Goal: Information Seeking & Learning: Learn about a topic

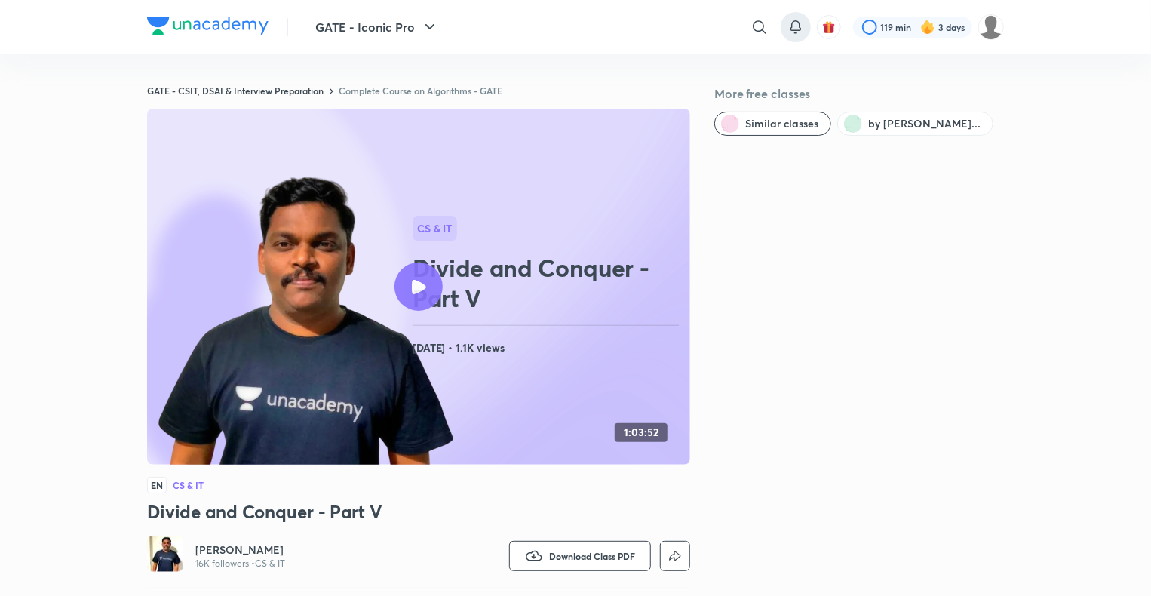
click at [799, 28] on icon at bounding box center [795, 25] width 10 height 9
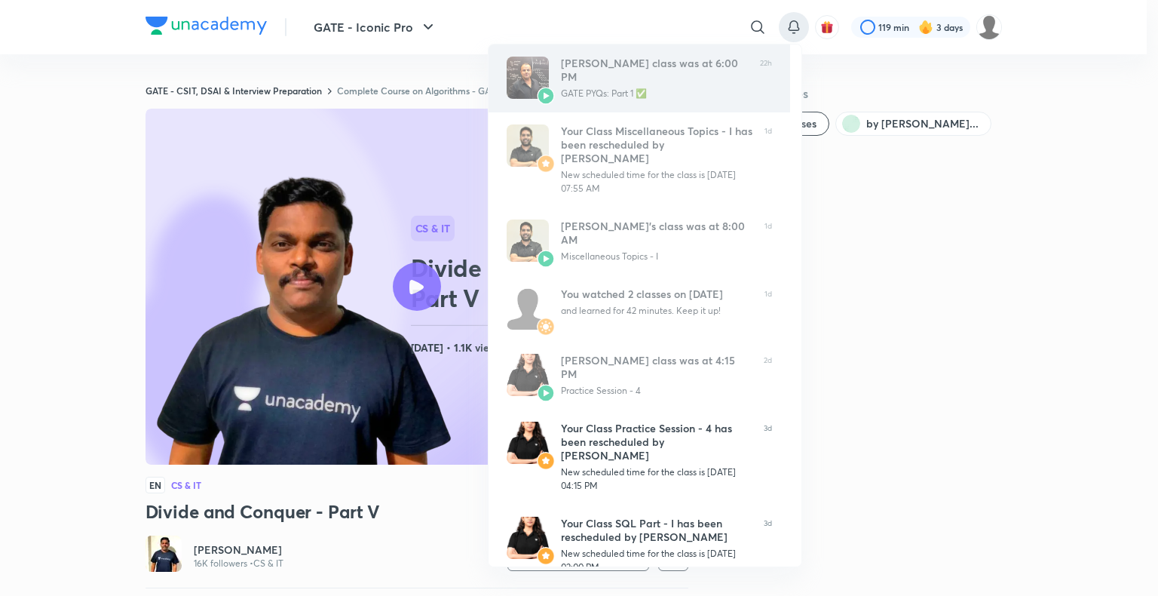
click at [737, 93] on div "GATE PYQs: Part 1 ✅" at bounding box center [654, 94] width 187 height 14
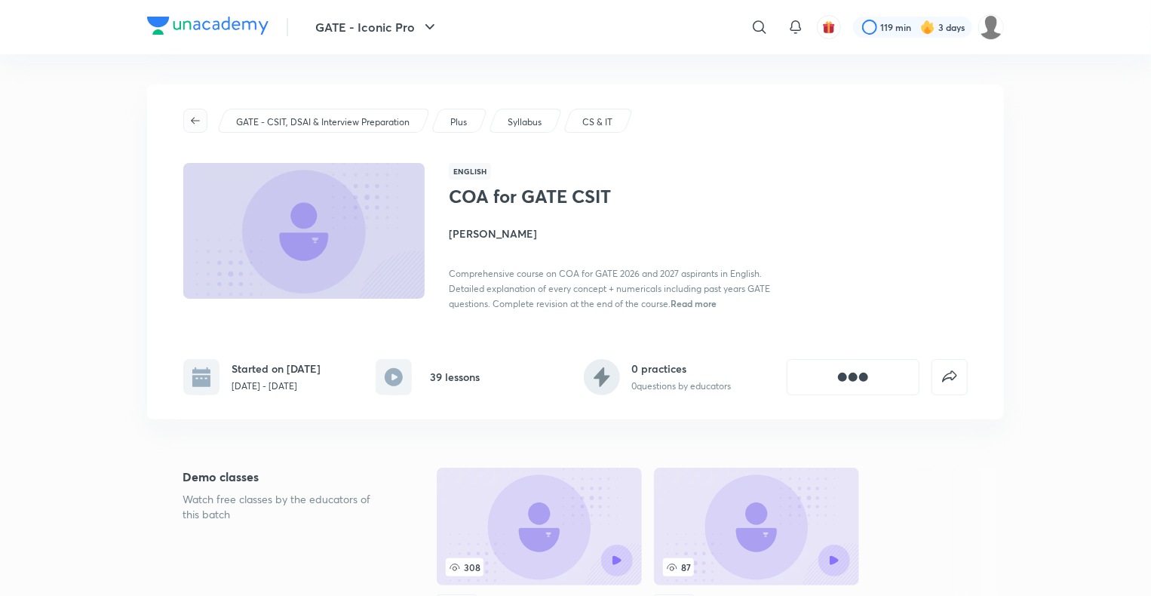
click at [187, 115] on span "button" at bounding box center [195, 121] width 23 height 12
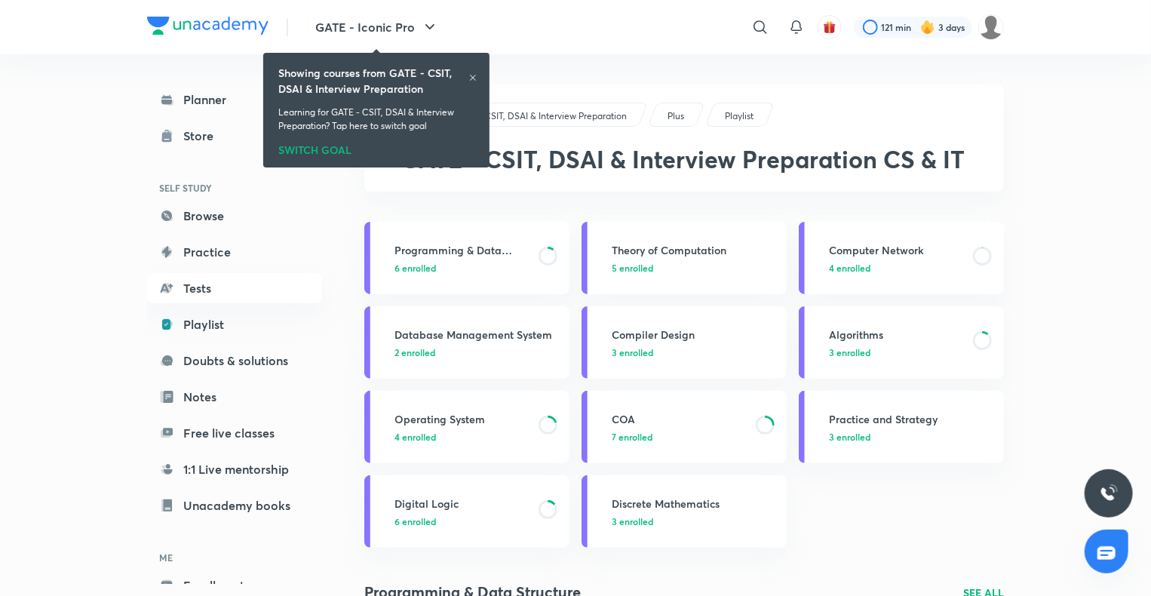
click at [470, 77] on icon at bounding box center [472, 77] width 9 height 9
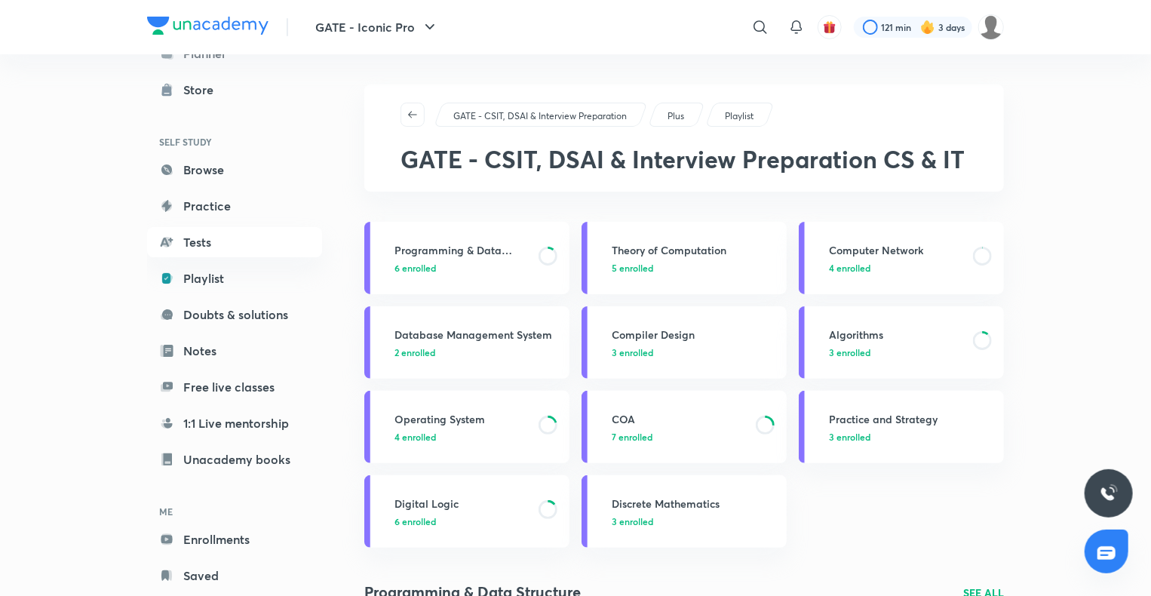
scroll to position [82, 0]
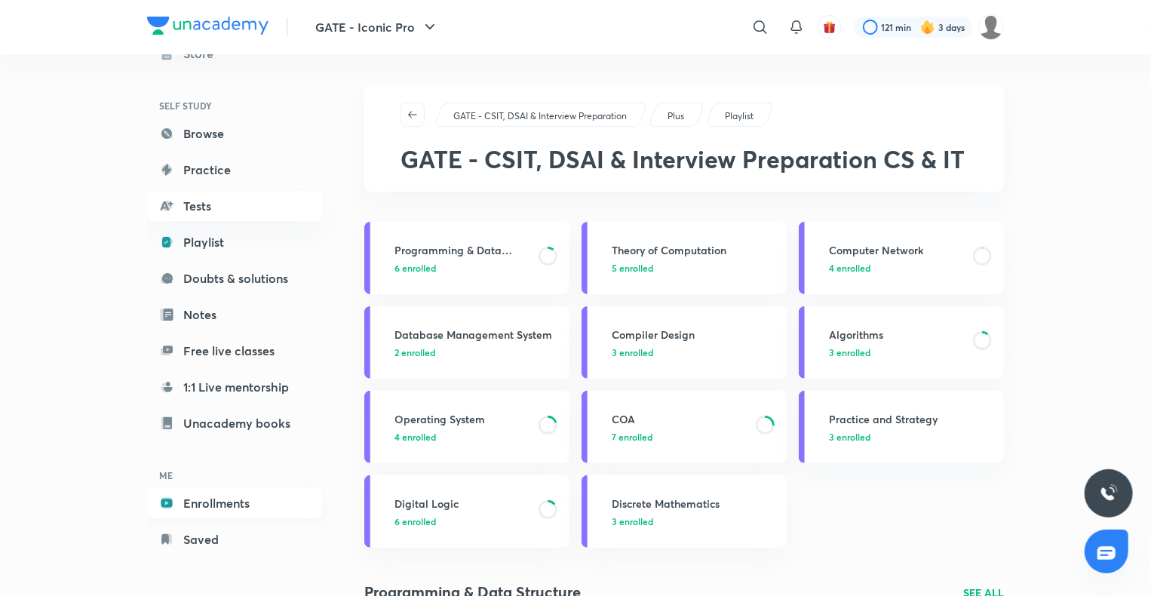
click at [209, 498] on link "Enrollments" at bounding box center [234, 503] width 175 height 30
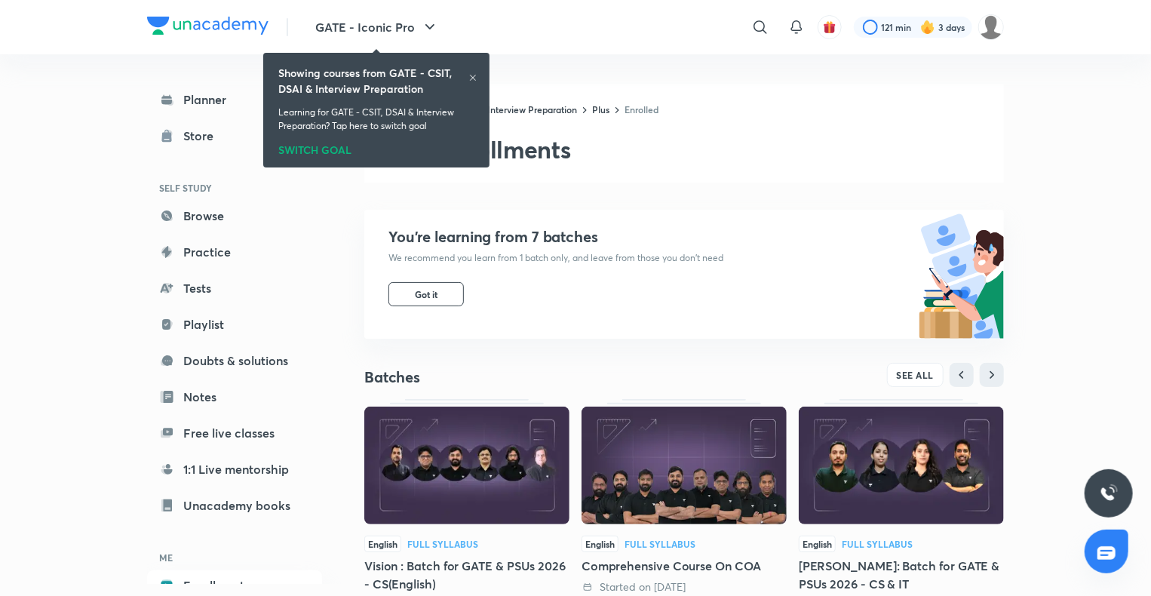
click at [473, 76] on div "Showing courses from GATE - CSIT, DSAI & Interview Preparation" at bounding box center [376, 81] width 196 height 32
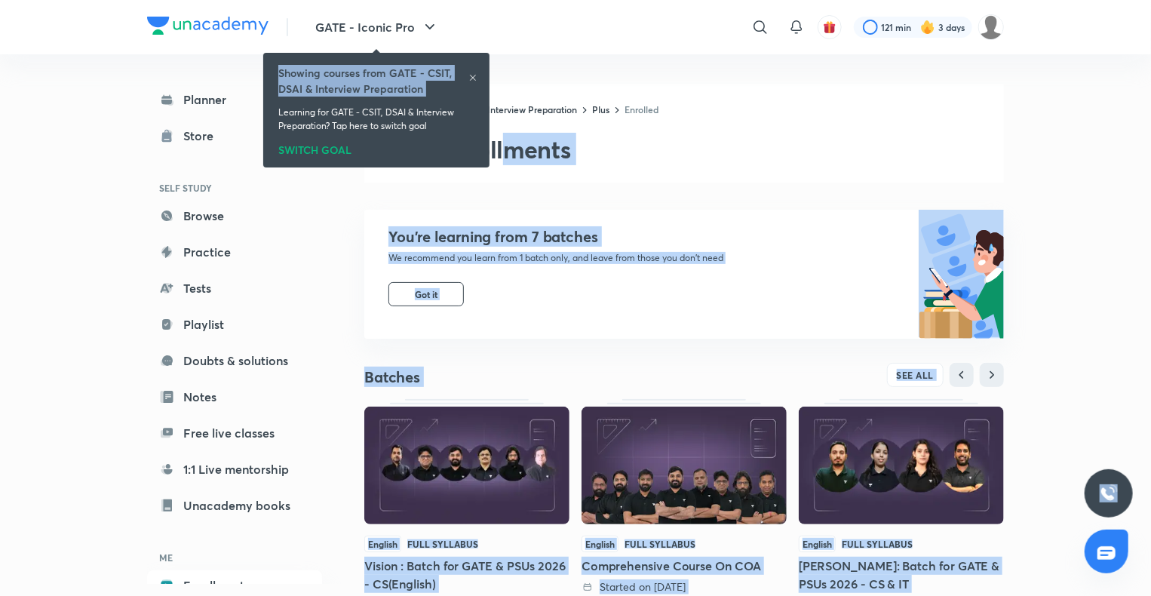
drag, startPoint x: 473, startPoint y: 76, endPoint x: 516, endPoint y: 237, distance: 166.4
click at [516, 237] on body "GATE - Iconic Pro ​ 121 min 3 days Planner Store SELF STUDY Browse Practice Tes…" at bounding box center [575, 523] width 1151 height 1047
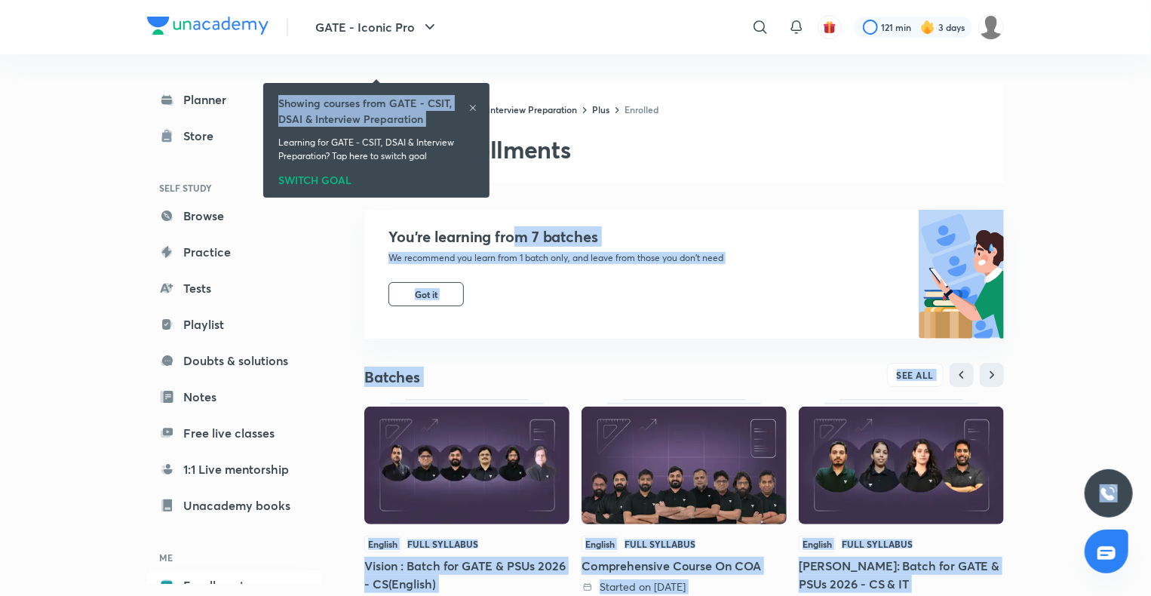
scroll to position [154, 0]
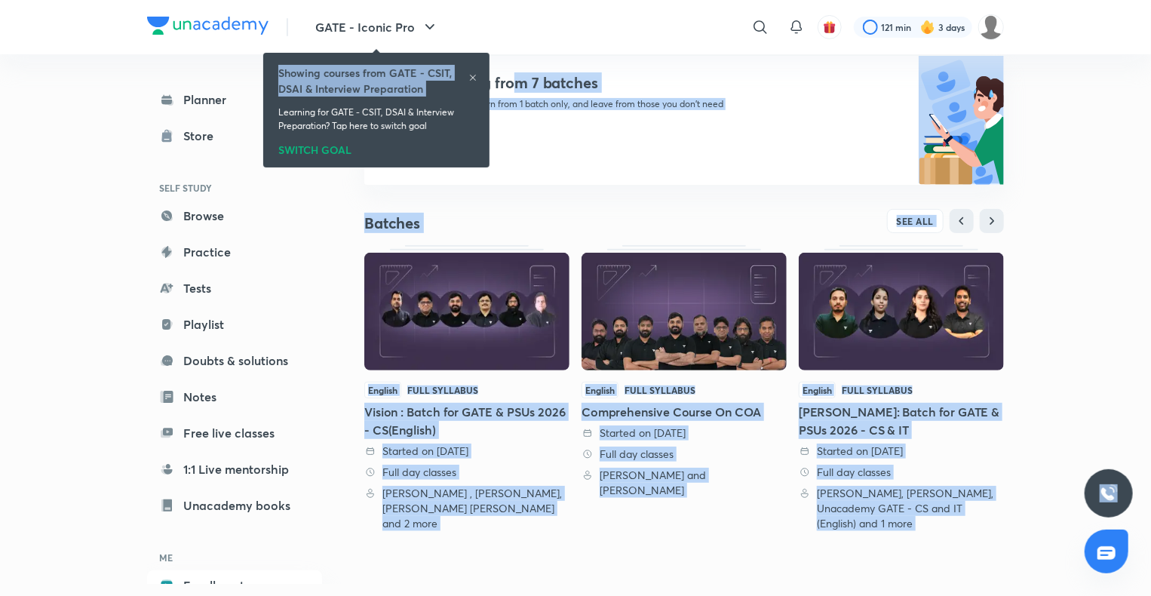
click at [474, 77] on icon at bounding box center [472, 77] width 9 height 9
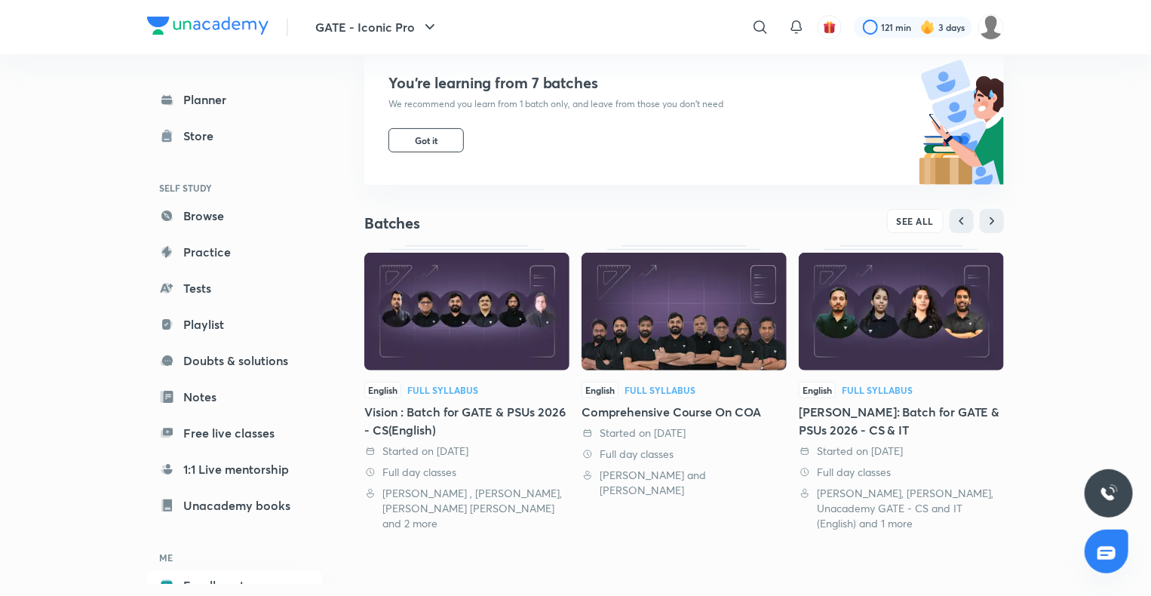
scroll to position [474, 0]
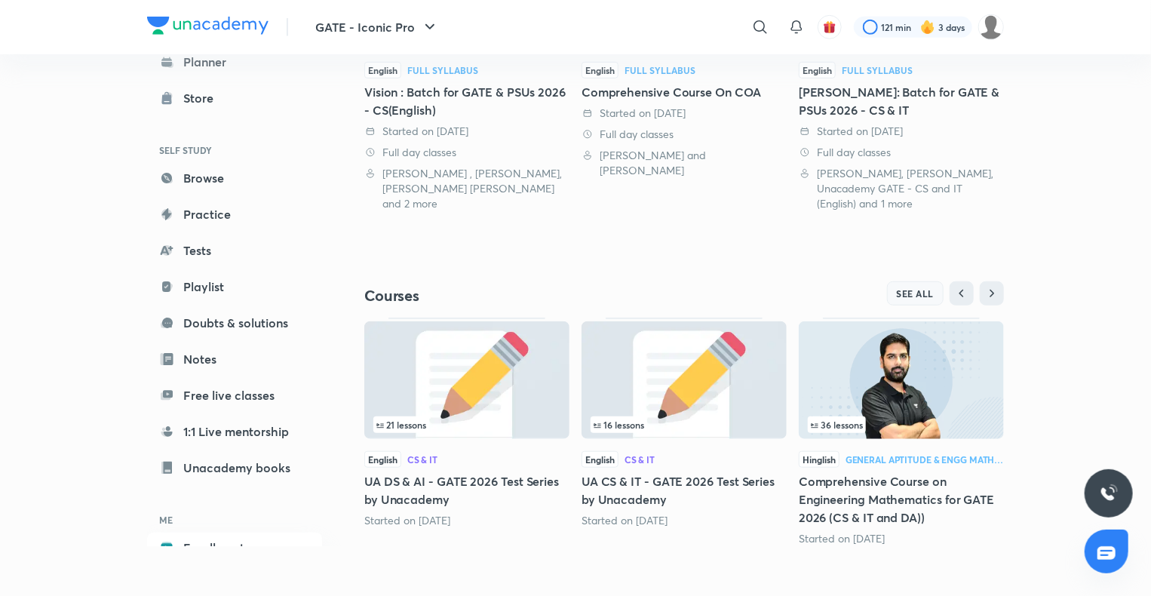
click at [907, 302] on button "SEE ALL" at bounding box center [915, 293] width 57 height 24
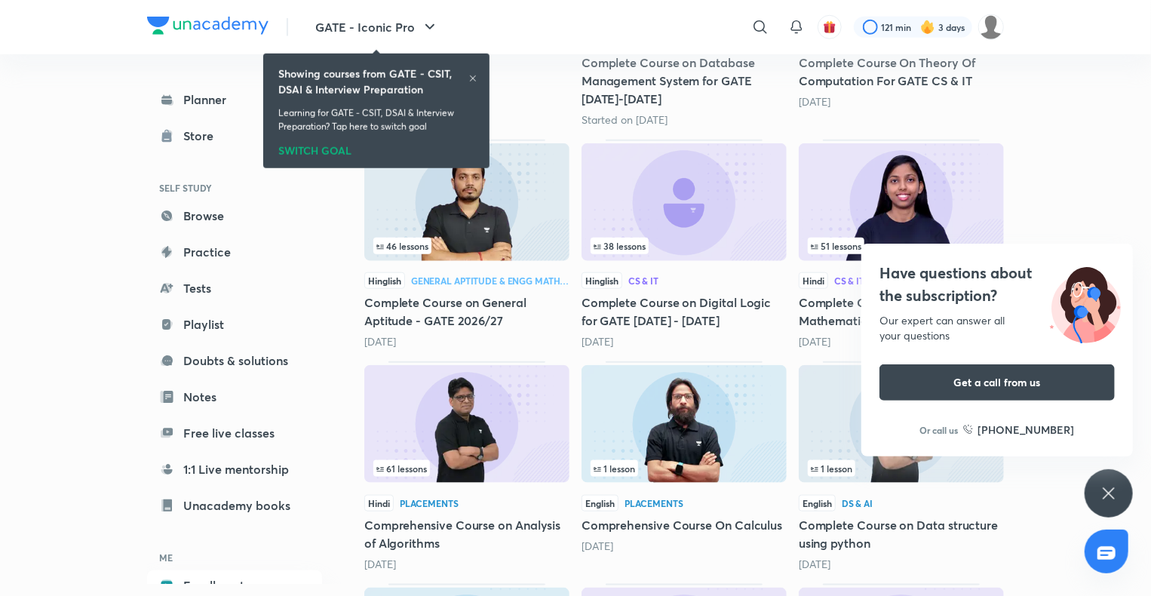
scroll to position [82, 0]
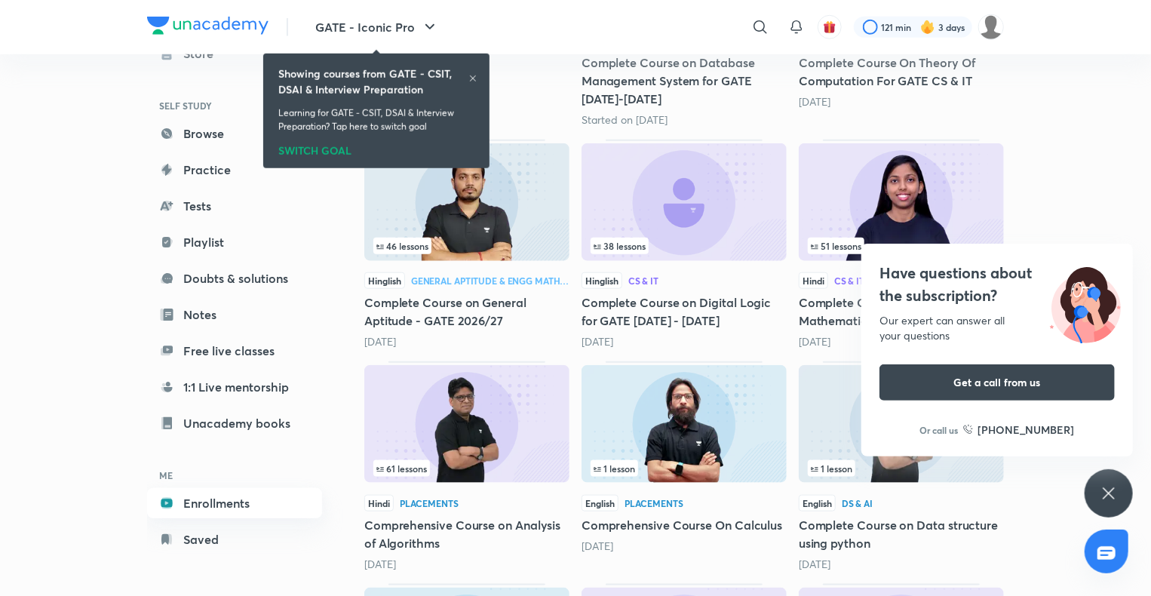
click at [235, 498] on link "Enrollments" at bounding box center [234, 503] width 175 height 30
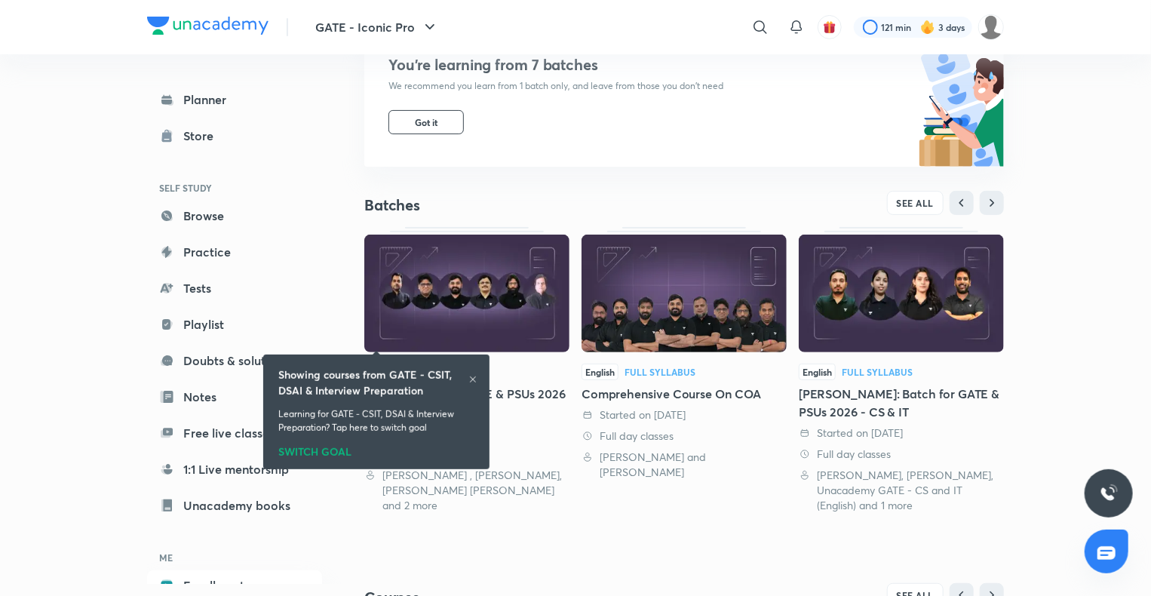
scroll to position [474, 0]
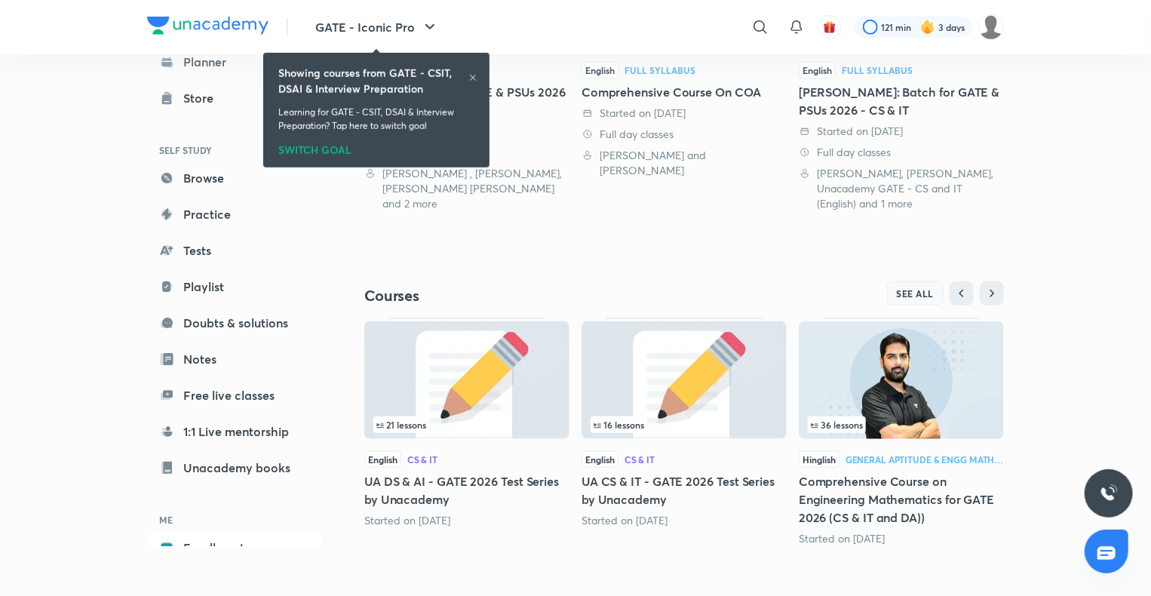
click at [905, 299] on button "SEE ALL" at bounding box center [915, 293] width 57 height 24
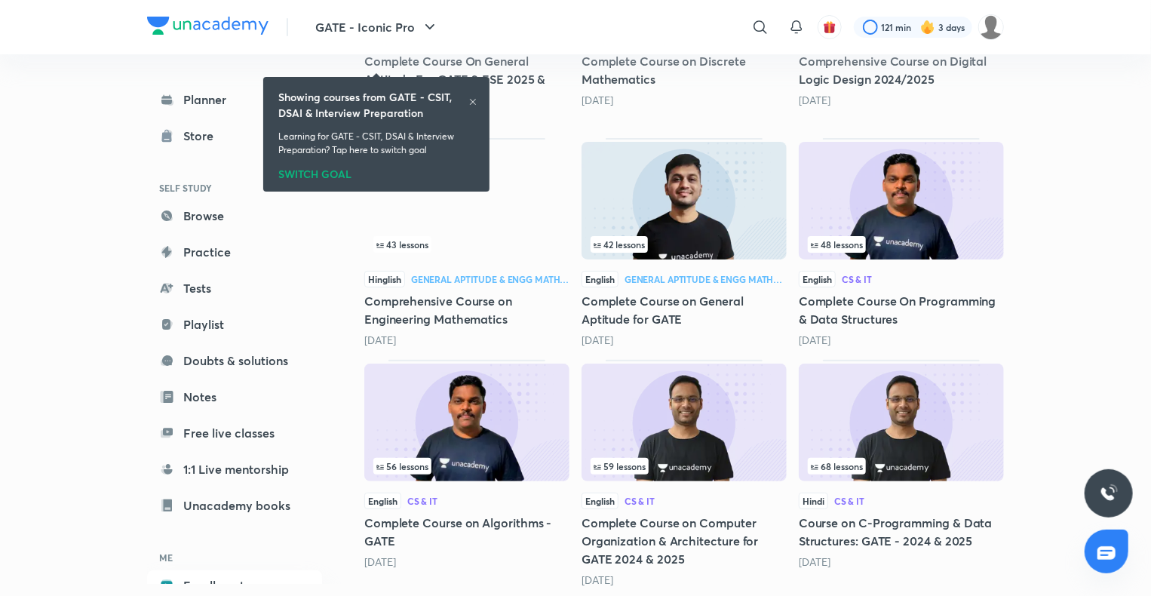
scroll to position [2950, 0]
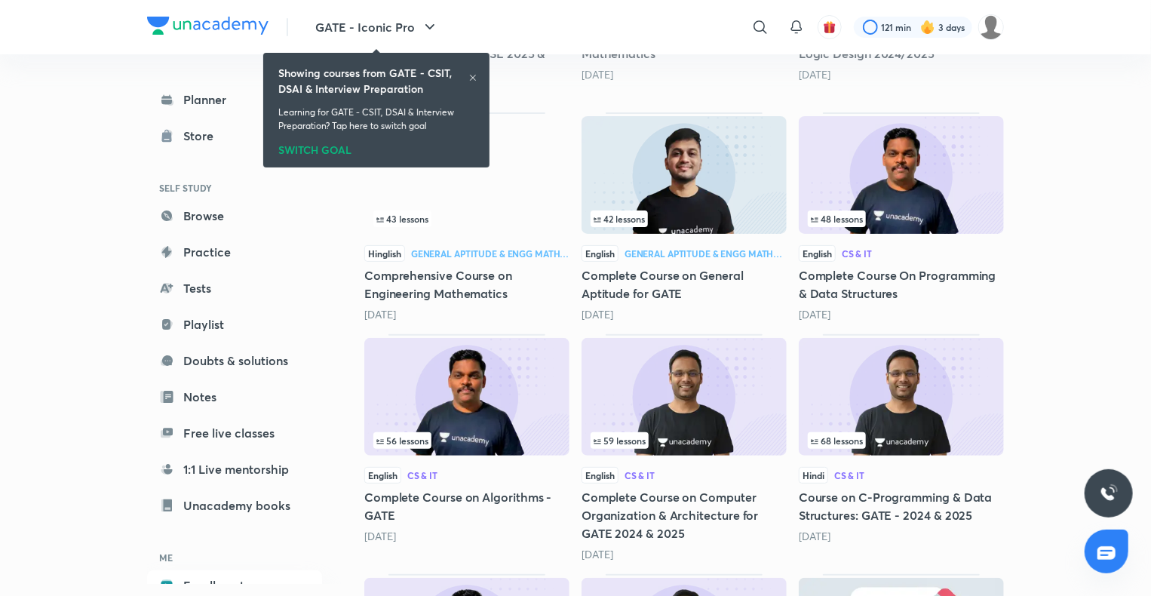
click at [531, 385] on img at bounding box center [466, 397] width 205 height 118
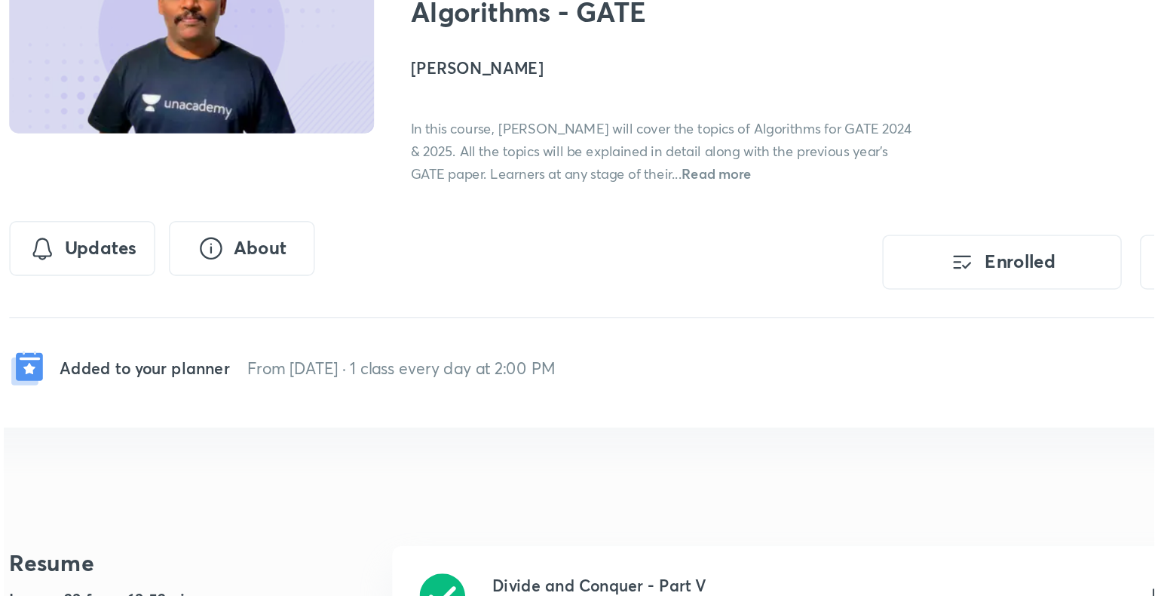
scroll to position [103, 0]
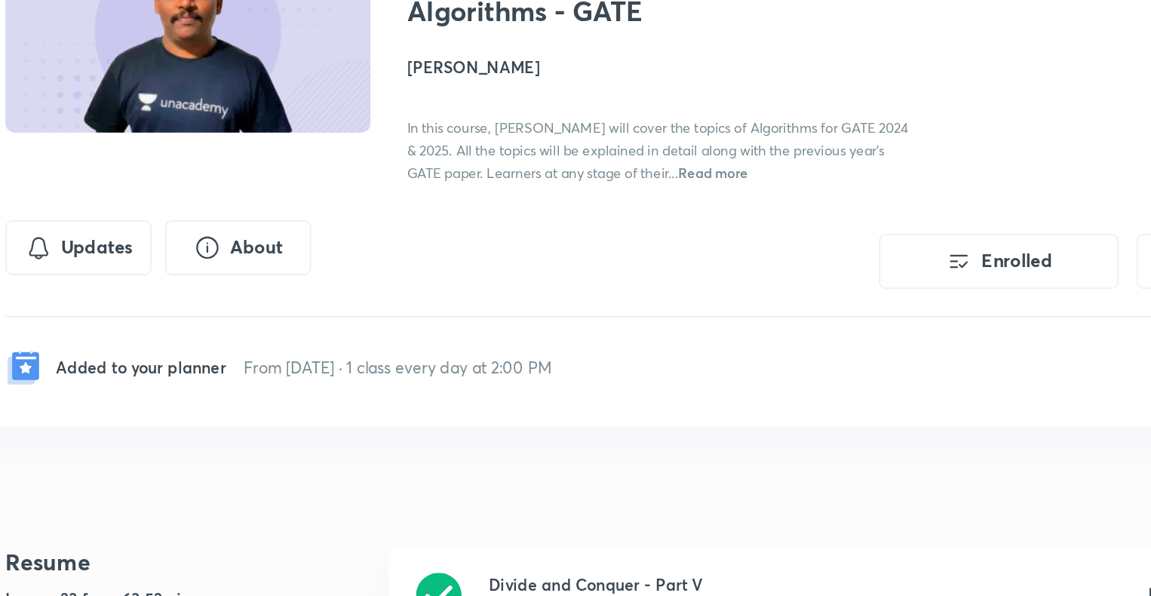
click at [674, 223] on span "Read more" at bounding box center [651, 222] width 46 height 12
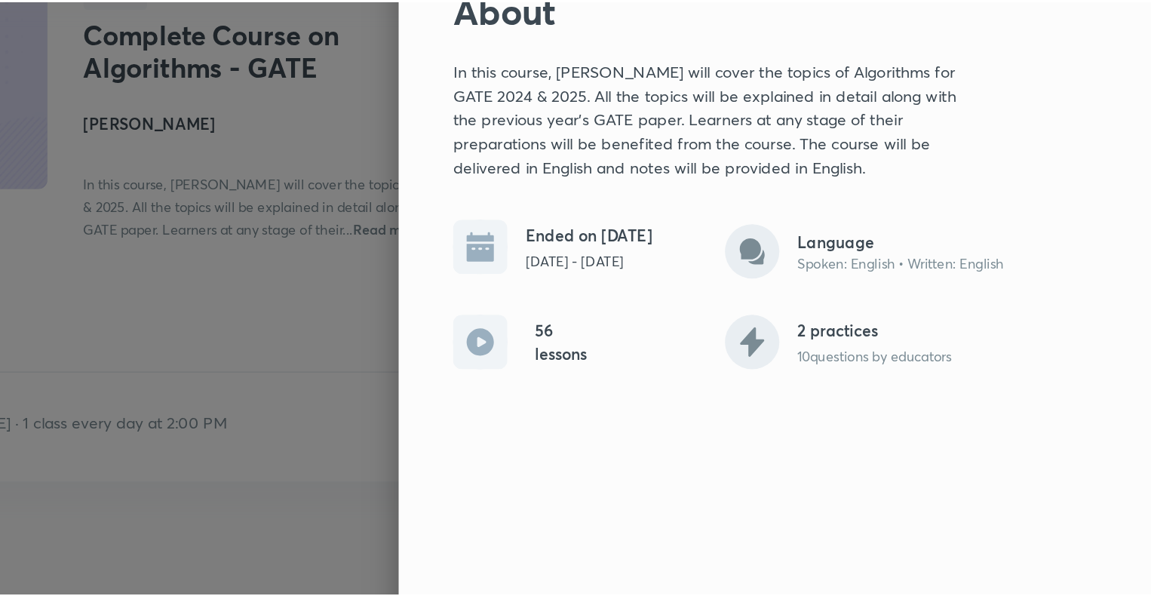
scroll to position [102, 0]
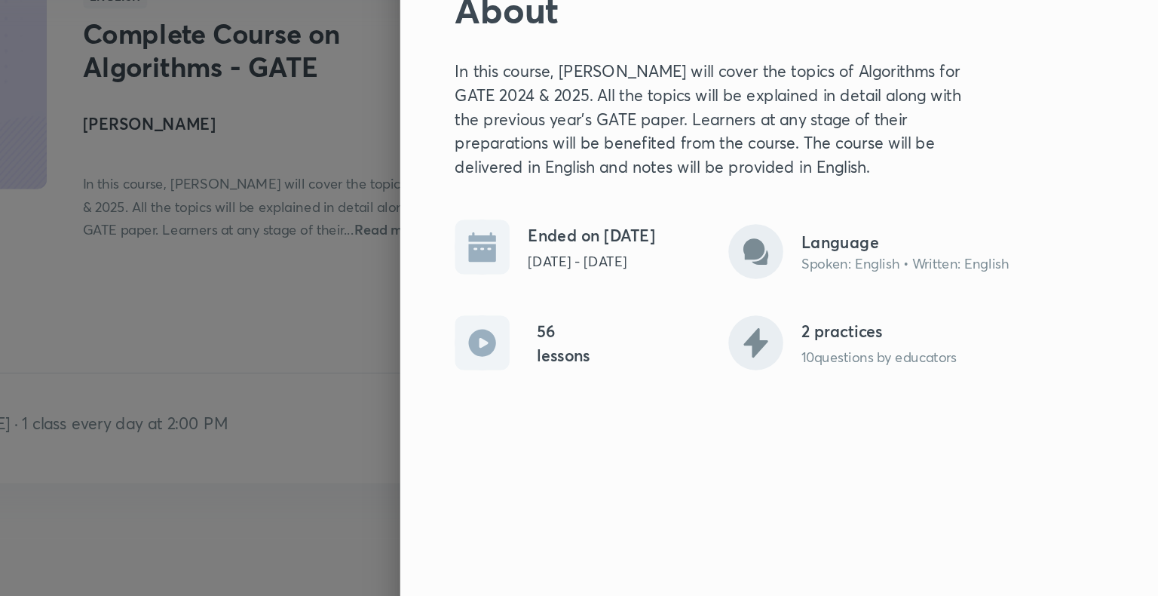
click at [647, 341] on div at bounding box center [579, 298] width 1158 height 596
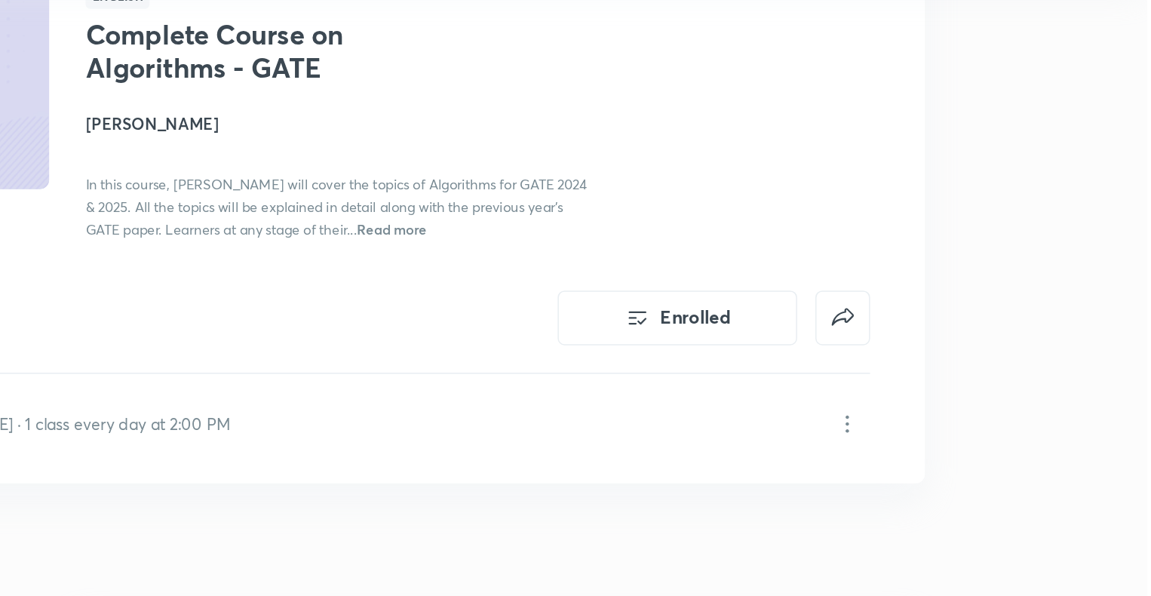
click at [647, 341] on div "Added to your planner From [DATE] · 1 class every day at 2:00 PM" at bounding box center [575, 342] width 784 height 48
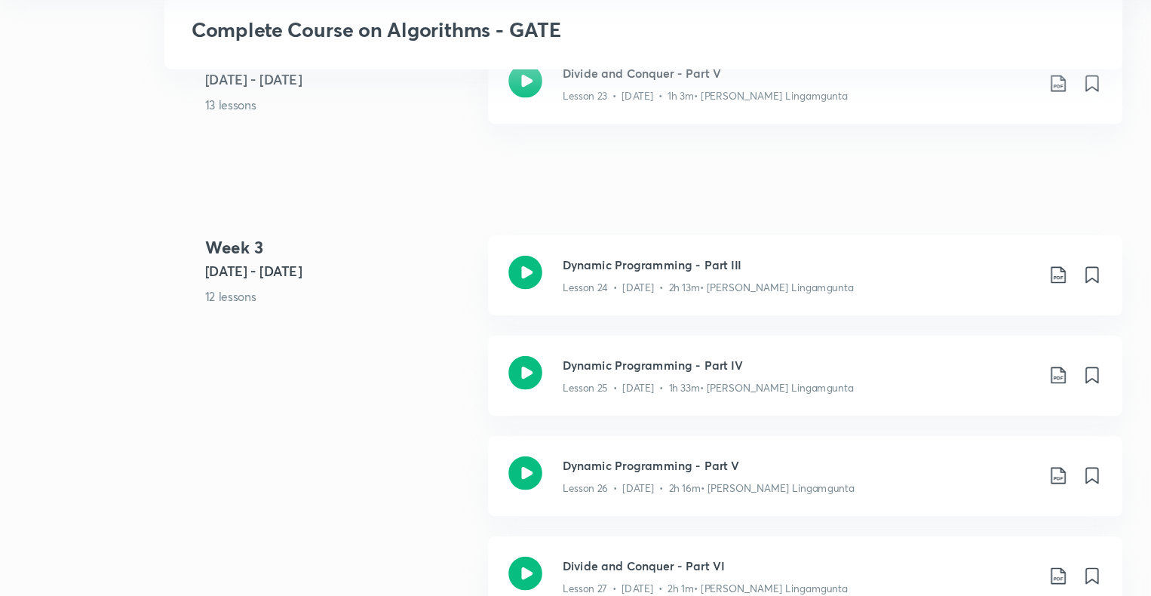
scroll to position [2806, 0]
click at [562, 302] on h3 "Dynamic Programming - Part III" at bounding box center [714, 298] width 422 height 16
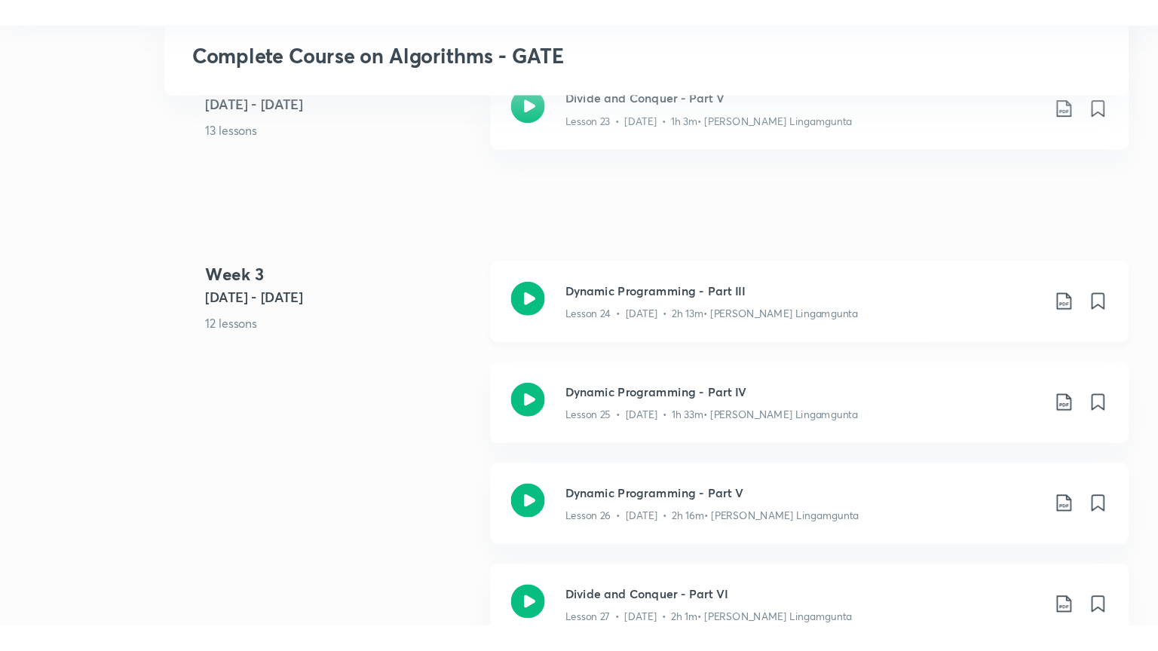
scroll to position [2806, 0]
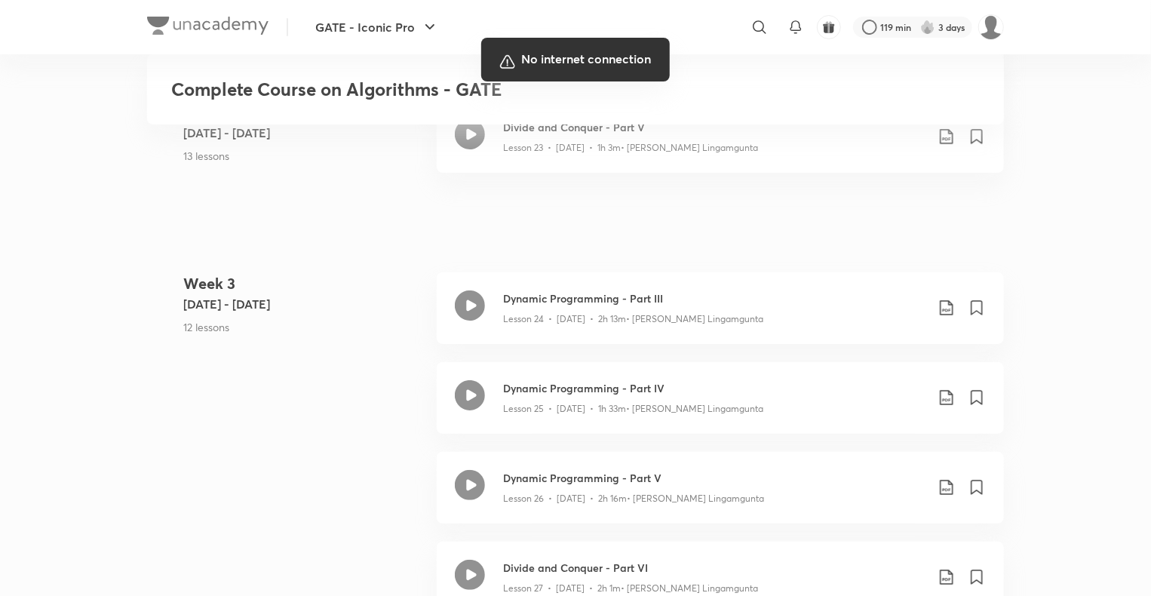
click at [988, 238] on div at bounding box center [575, 298] width 1151 height 596
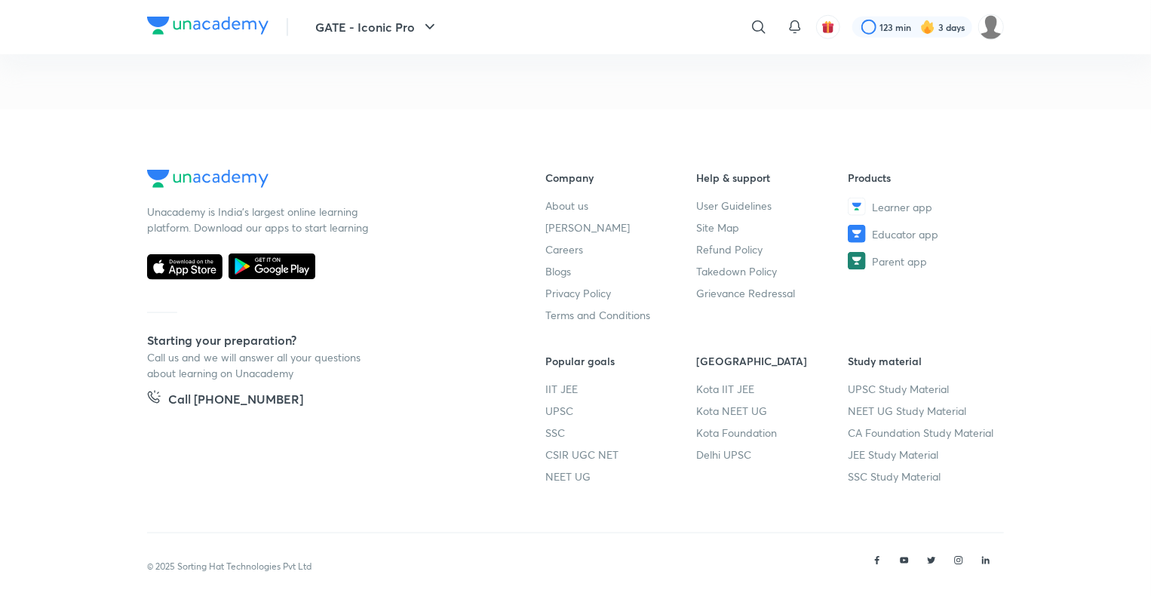
scroll to position [823, 0]
